Goal: Find specific page/section: Find specific page/section

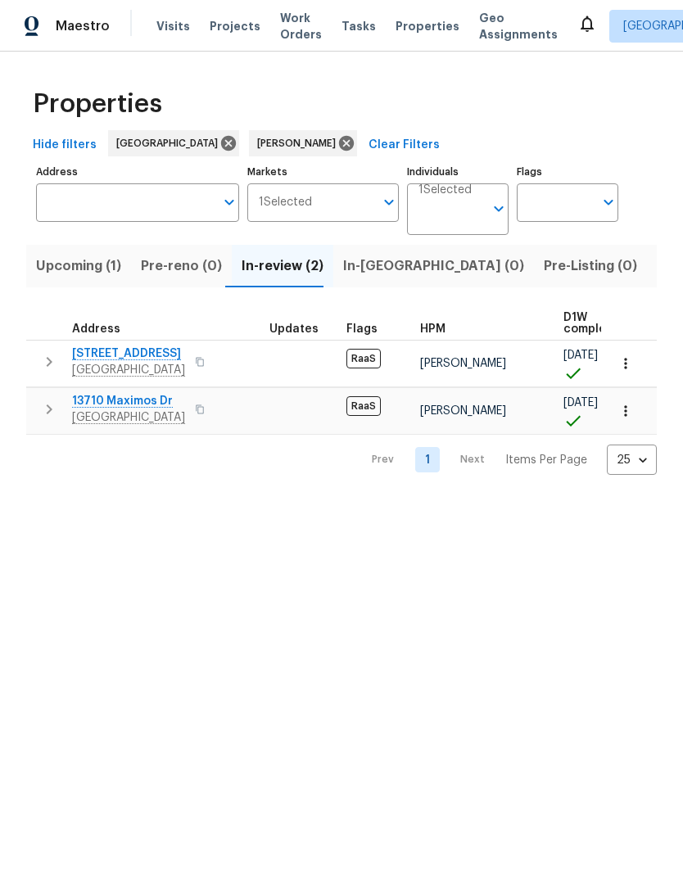
click at [127, 364] on span "Richmond, TX 77406" at bounding box center [128, 370] width 113 height 16
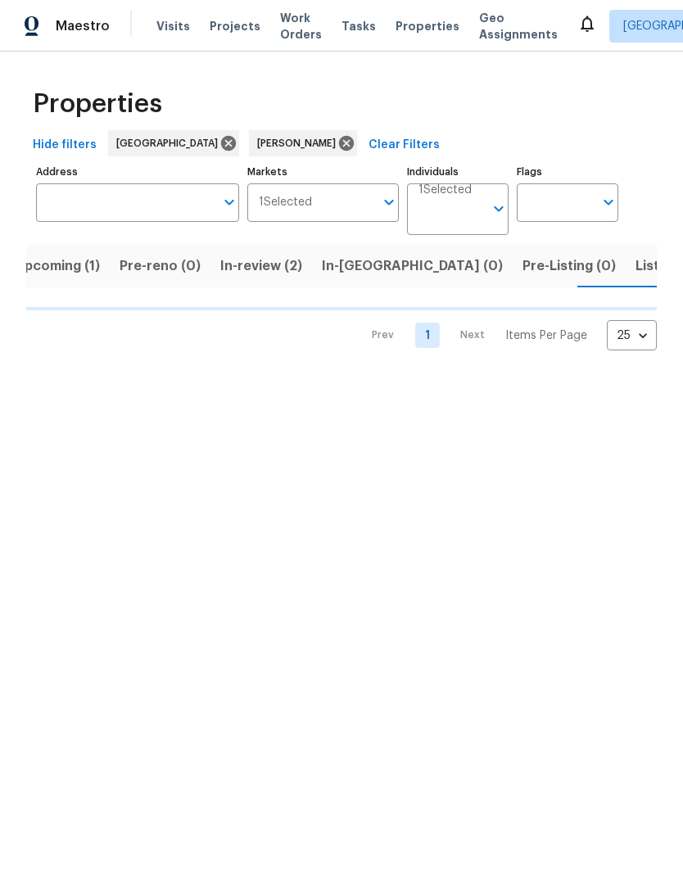
scroll to position [0, 23]
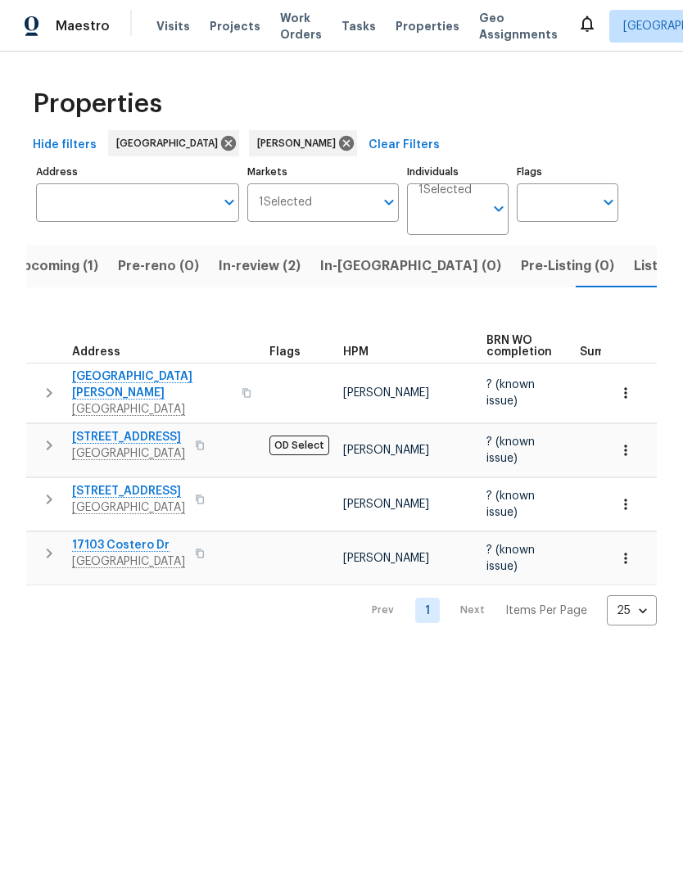
click at [97, 382] on span "26122 Flinton Dr" at bounding box center [152, 384] width 160 height 33
click at [634, 268] on span "Listed (5)" at bounding box center [664, 266] width 61 height 23
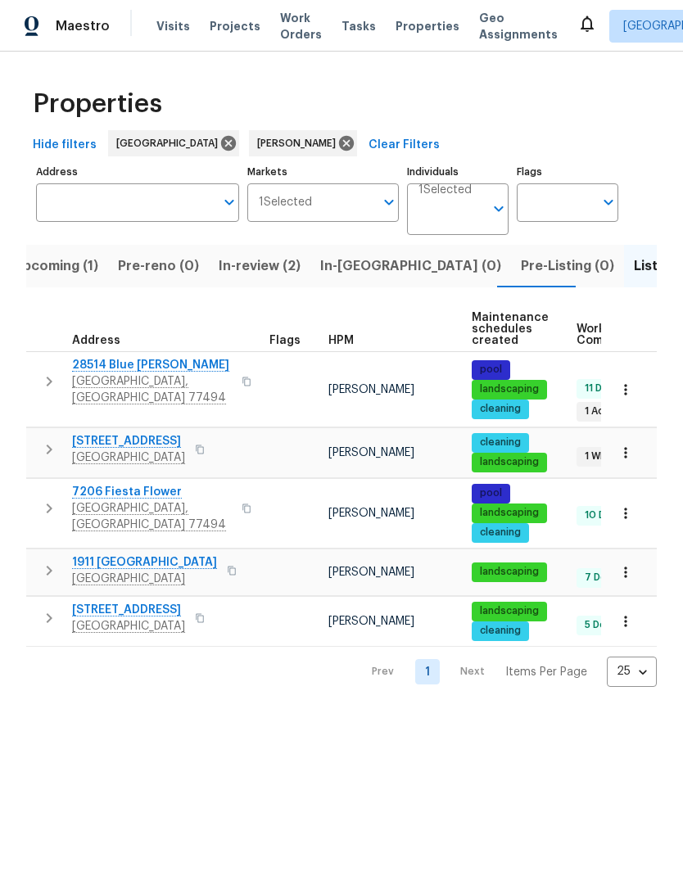
click at [207, 612] on button "button" at bounding box center [200, 618] width 20 height 23
click at [634, 616] on button "button" at bounding box center [625, 621] width 36 height 36
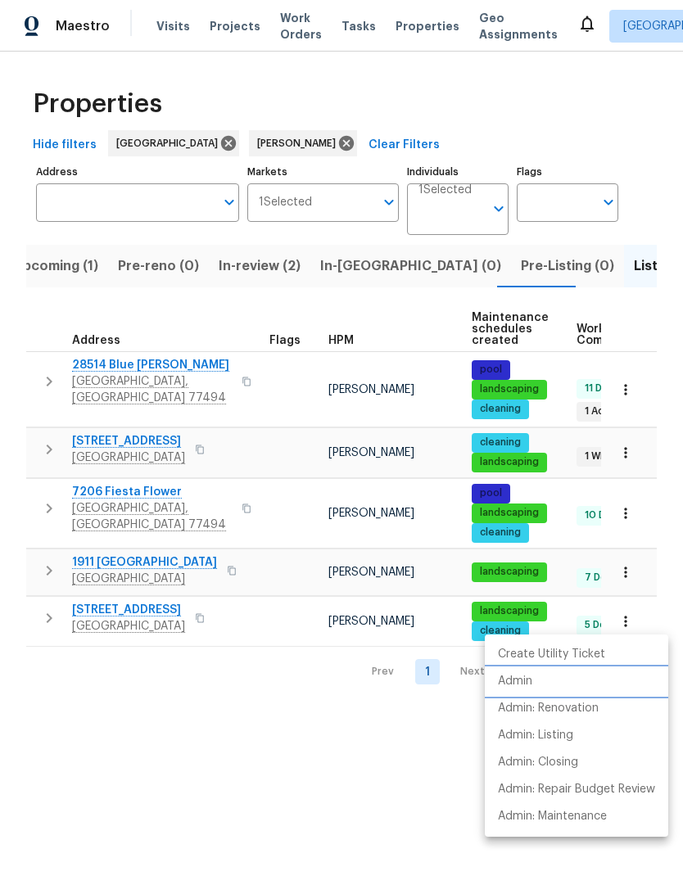
click at [529, 685] on p "Admin" at bounding box center [515, 681] width 34 height 17
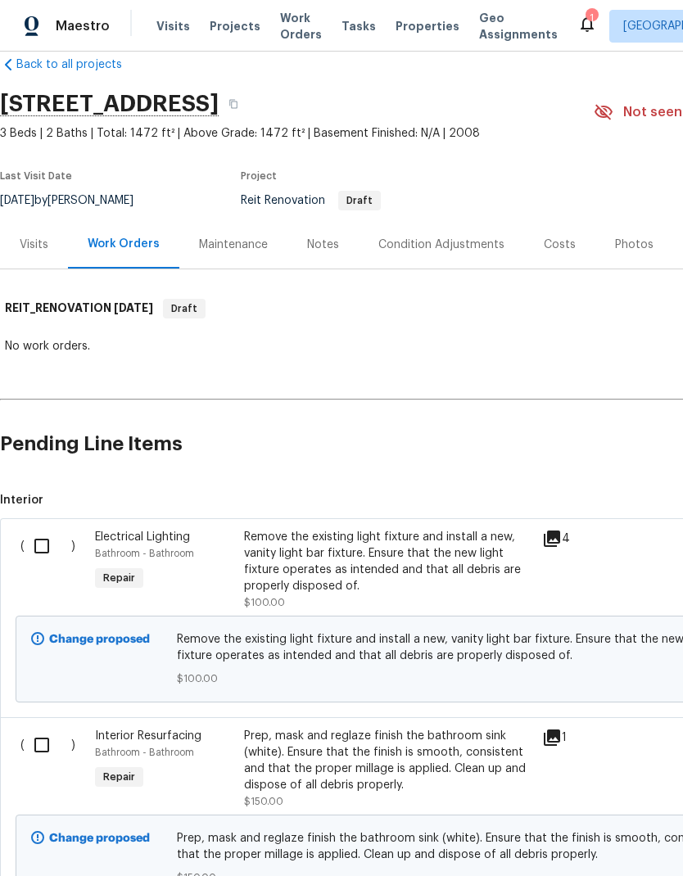
scroll to position [28, 0]
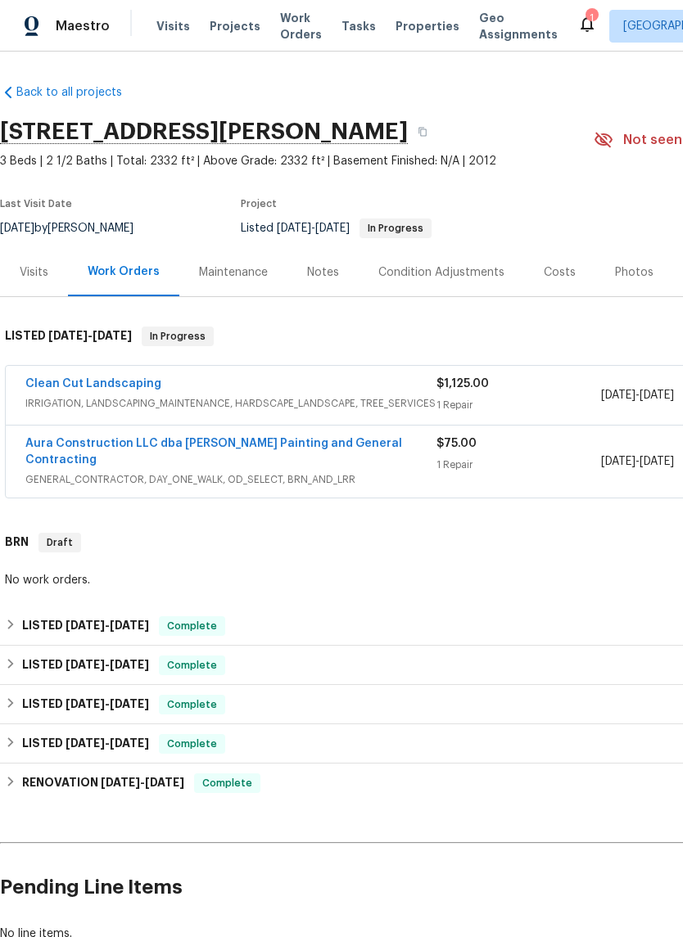
click at [625, 277] on div "Photos" at bounding box center [634, 272] width 38 height 16
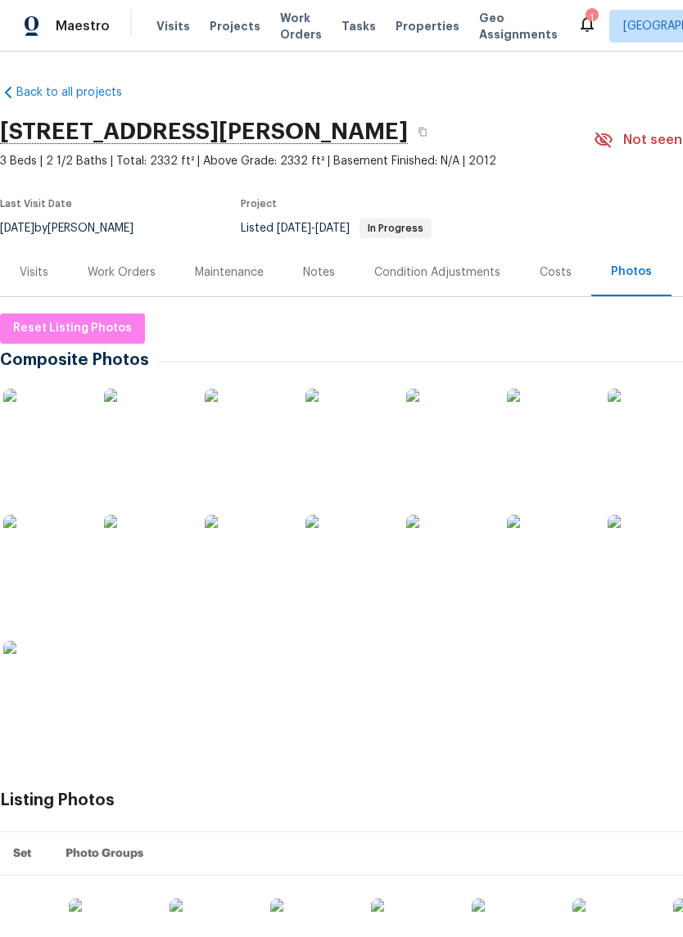
click at [38, 416] on img at bounding box center [44, 430] width 82 height 82
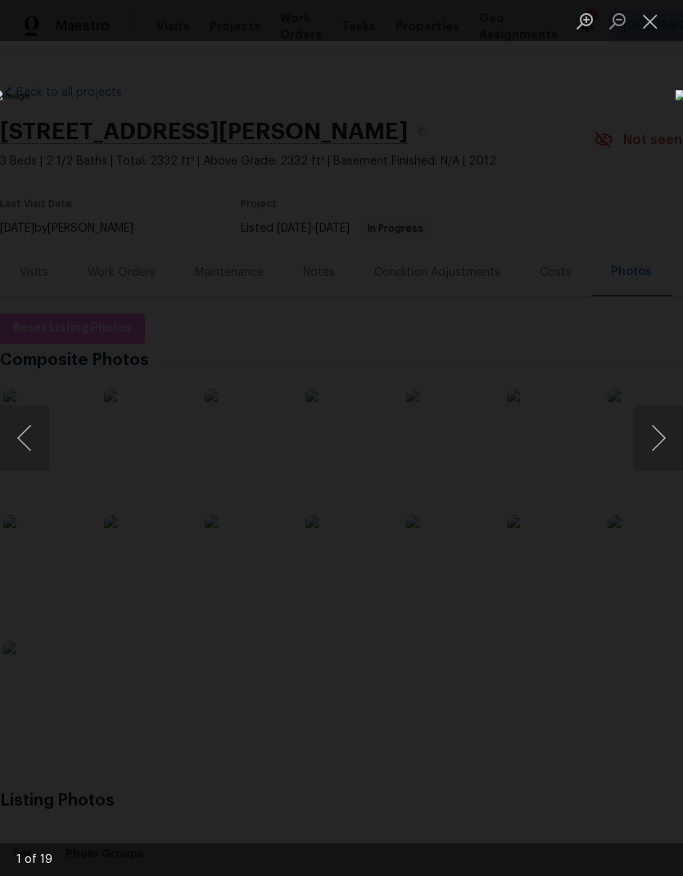
click at [524, 78] on div "Lightbox" at bounding box center [341, 438] width 683 height 876
